Goal: Transaction & Acquisition: Book appointment/travel/reservation

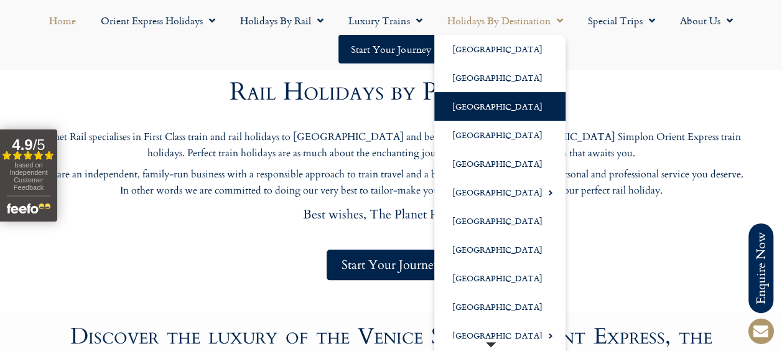
click at [498, 102] on link "[GEOGRAPHIC_DATA]" at bounding box center [499, 106] width 131 height 29
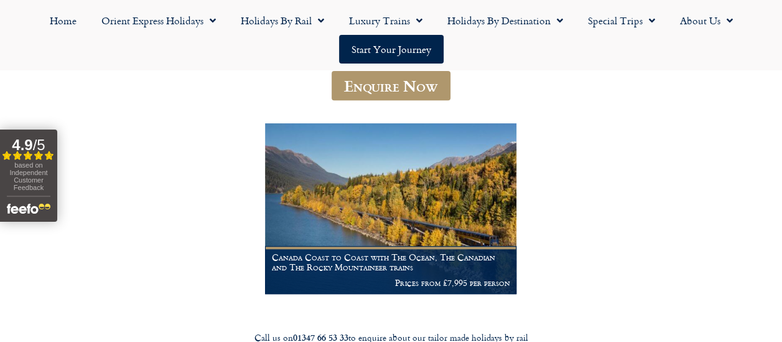
scroll to position [220, 0]
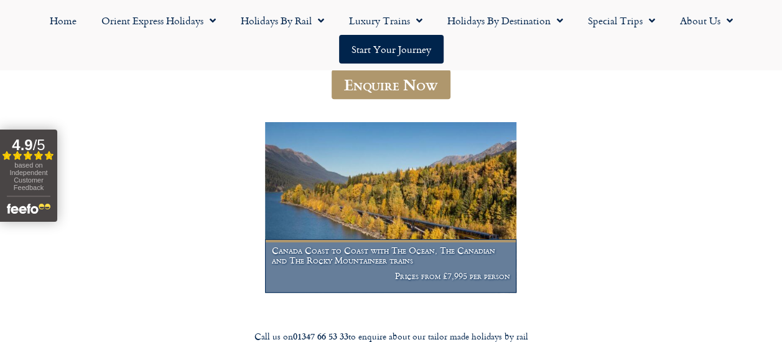
click at [391, 269] on figcaption "Canada Coast to Coast with The Ocean, The Canadian and The Rocky Mountaineer tr…" at bounding box center [391, 266] width 252 height 54
